Goal: Go to known website: Access a specific website the user already knows

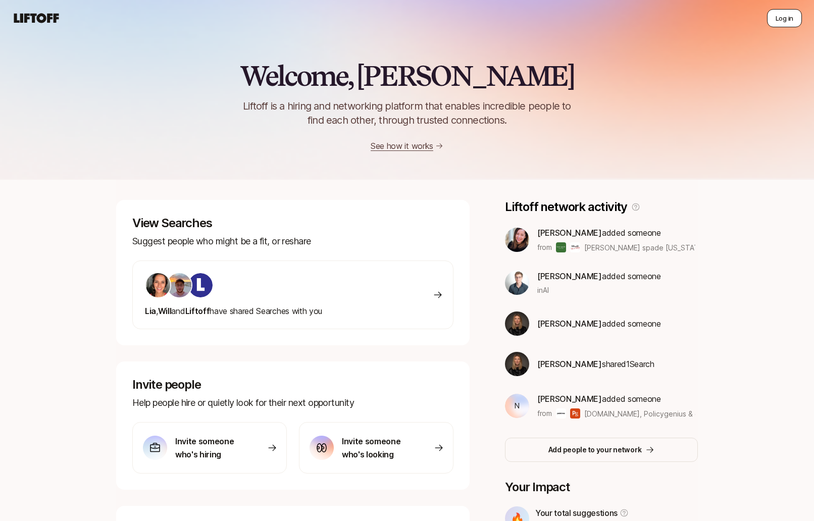
click at [795, 22] on button "Log in" at bounding box center [784, 18] width 35 height 18
